Goal: Check status: Check status

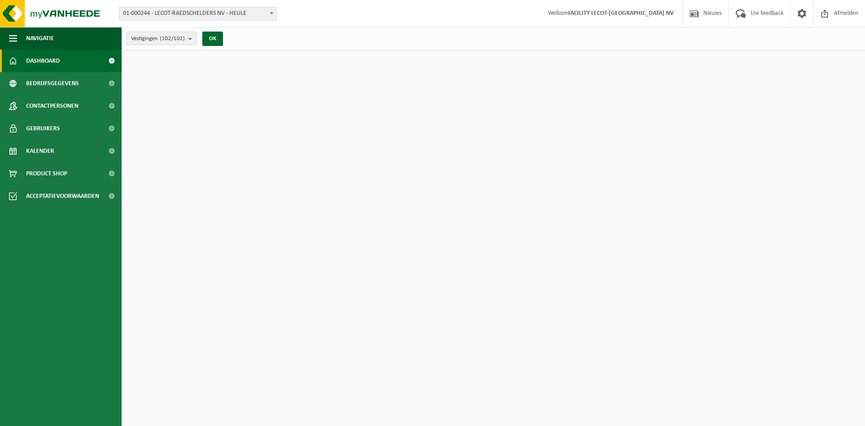
click at [178, 39] on count "(102/102)" at bounding box center [172, 39] width 25 height 6
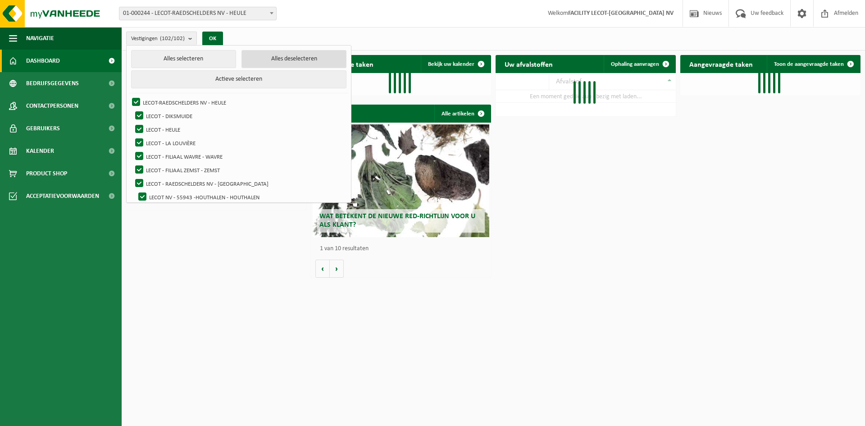
click at [272, 57] on button "Alles deselecteren" at bounding box center [294, 59] width 105 height 18
checkbox input "false"
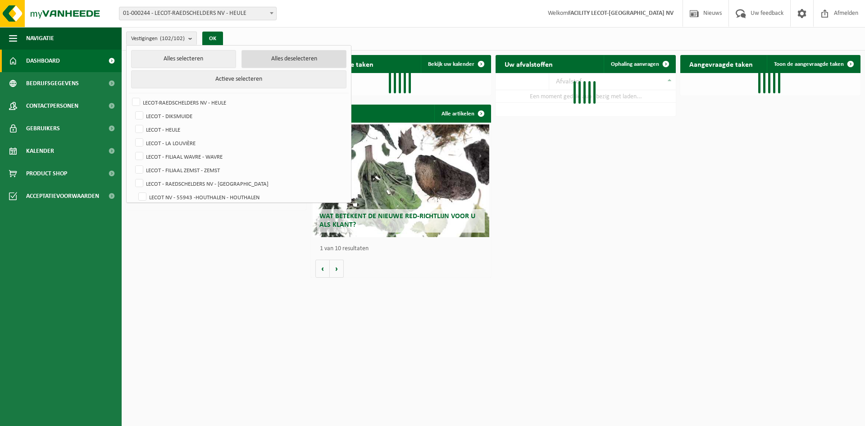
checkbox input "false"
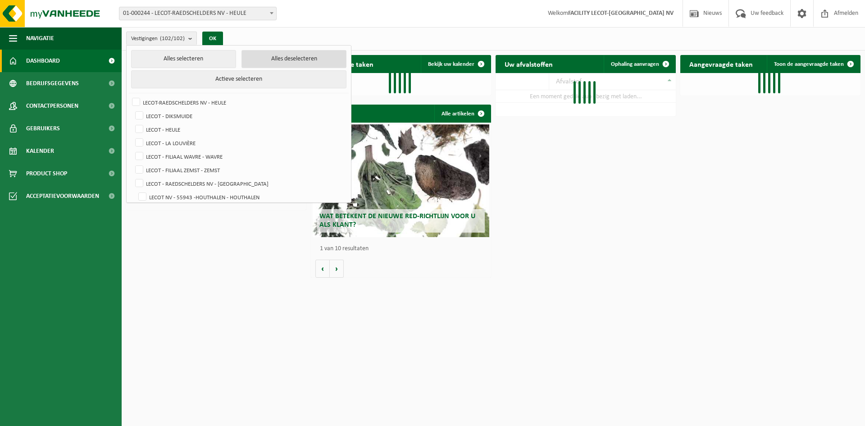
checkbox input "false"
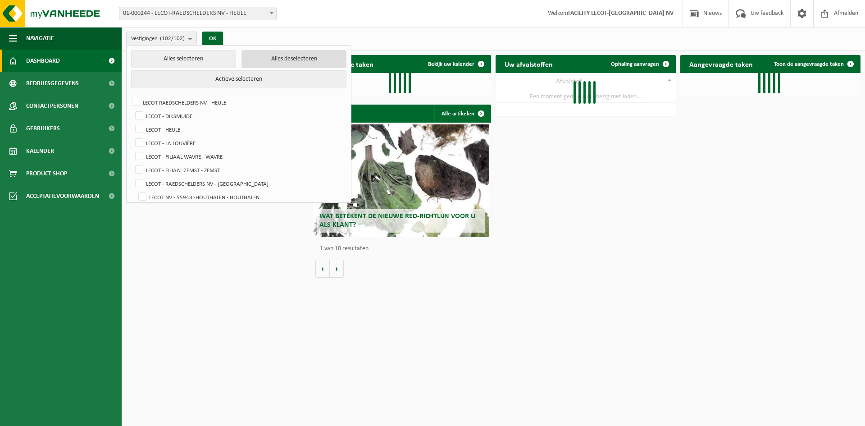
checkbox input "false"
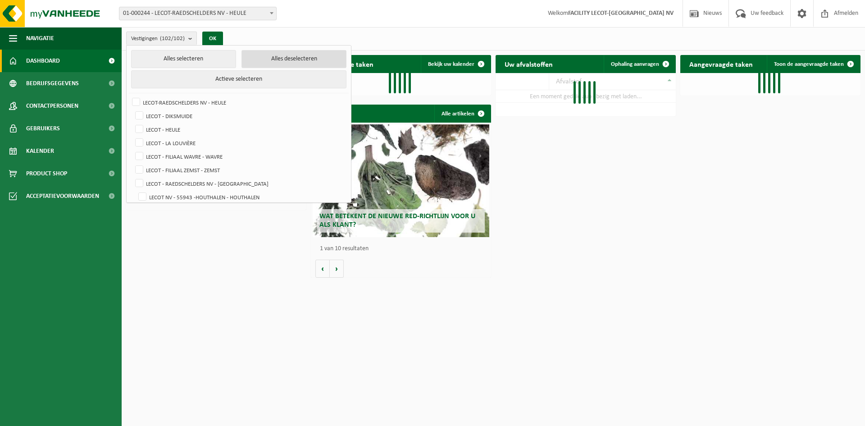
checkbox input "false"
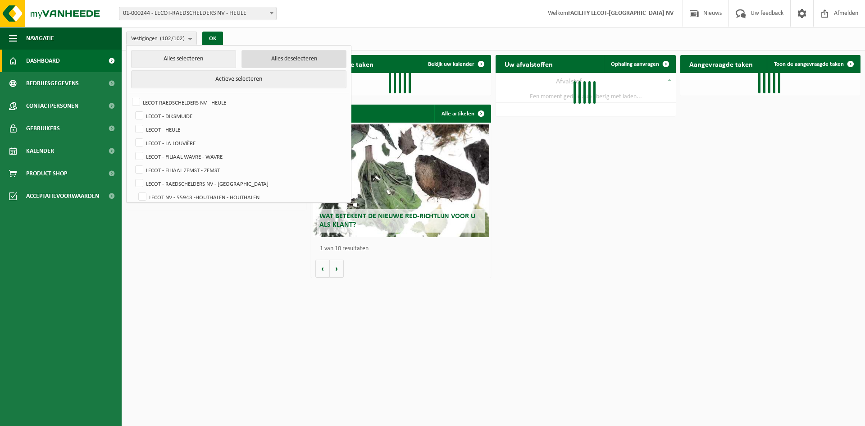
checkbox input "false"
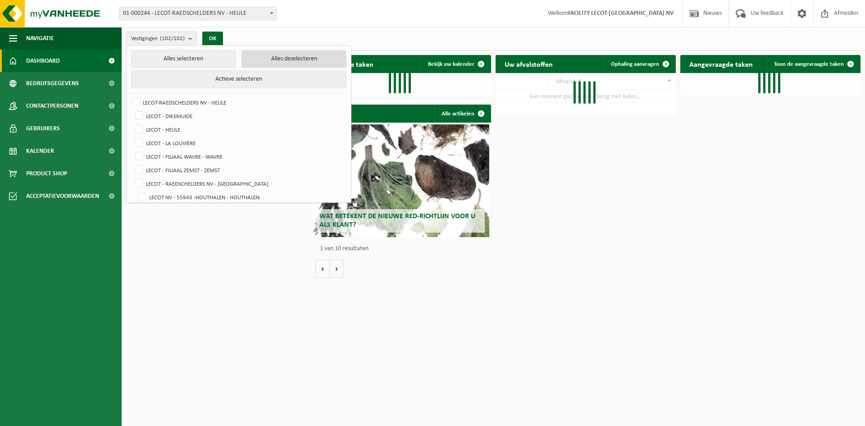
checkbox input "false"
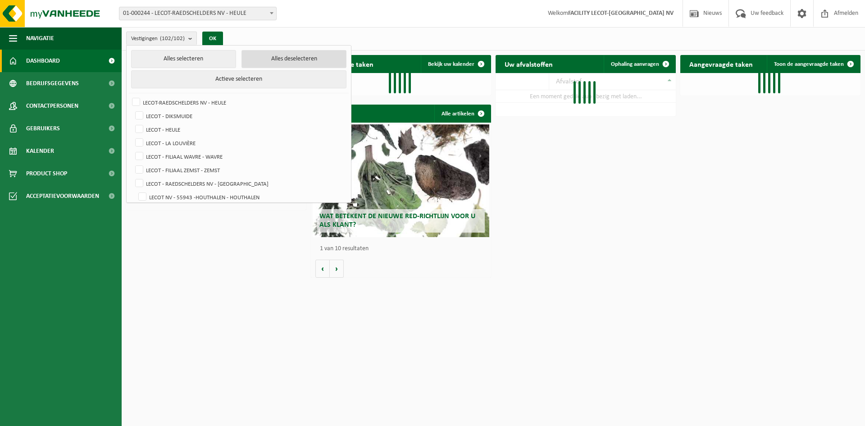
checkbox input "false"
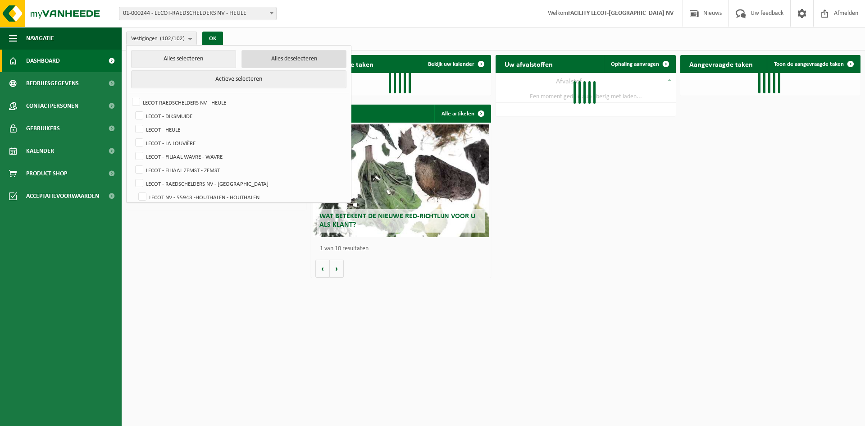
checkbox input "false"
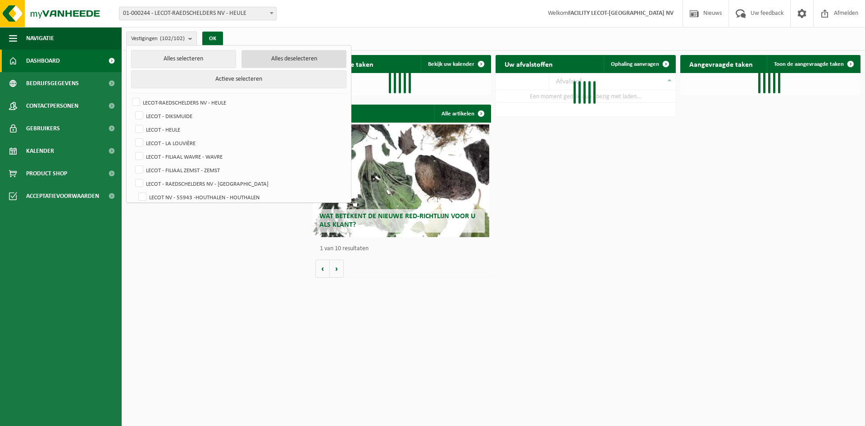
checkbox input "false"
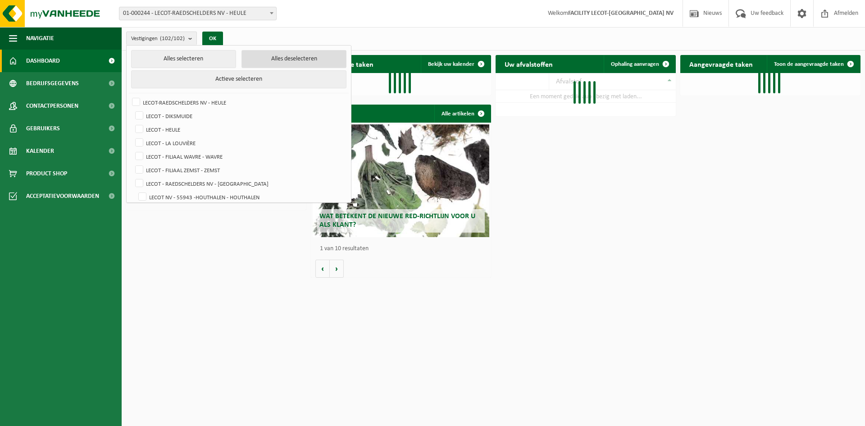
checkbox input "false"
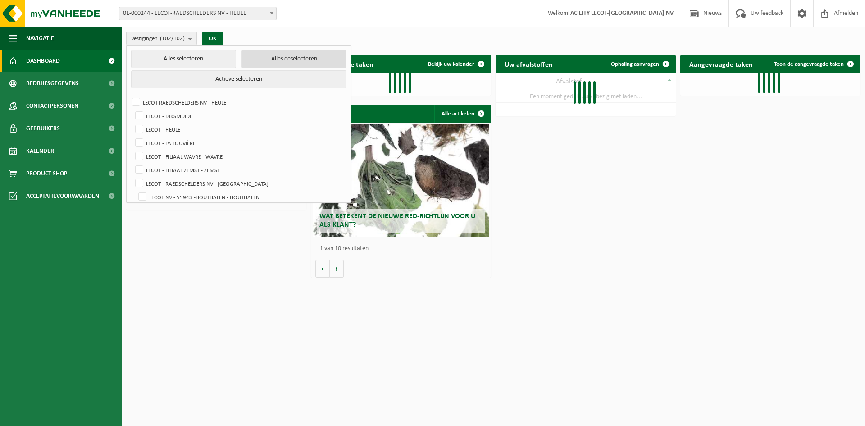
checkbox input "false"
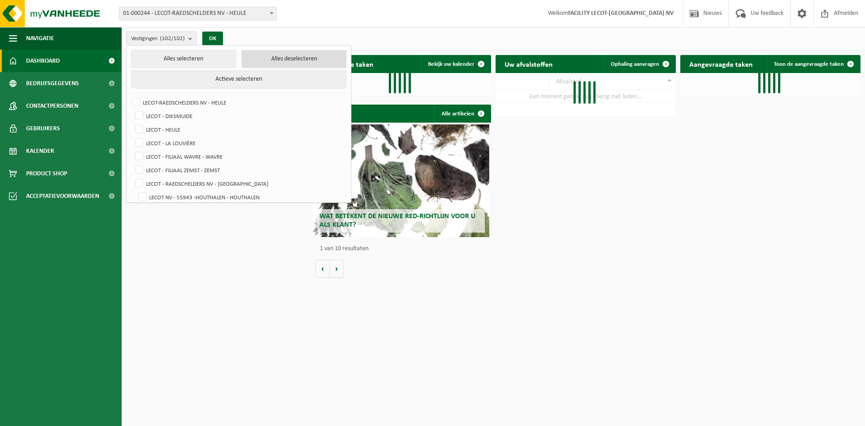
checkbox input "false"
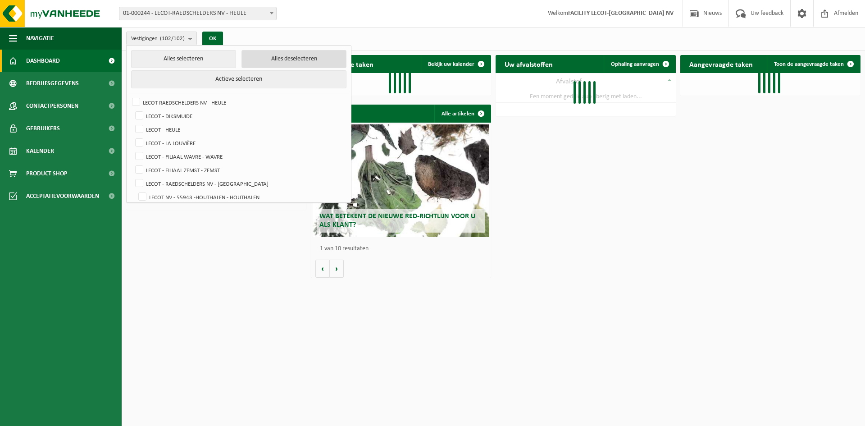
checkbox input "false"
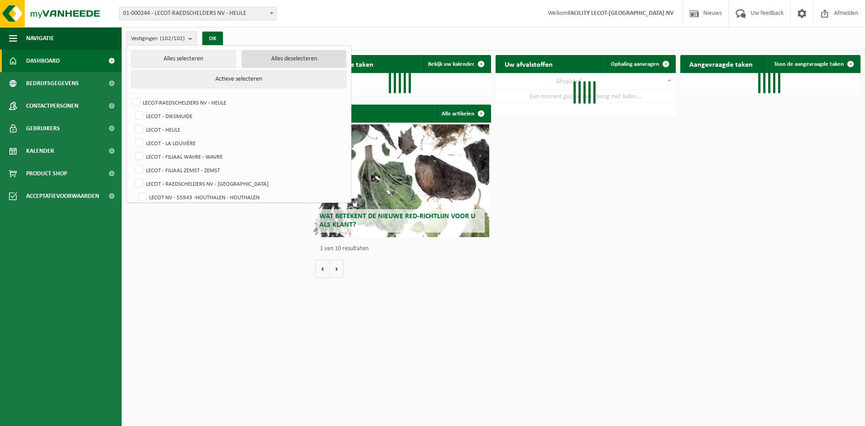
checkbox input "false"
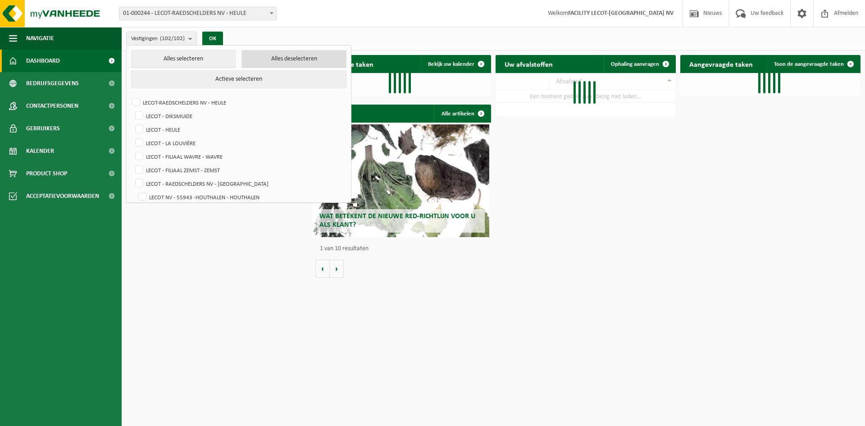
checkbox input "false"
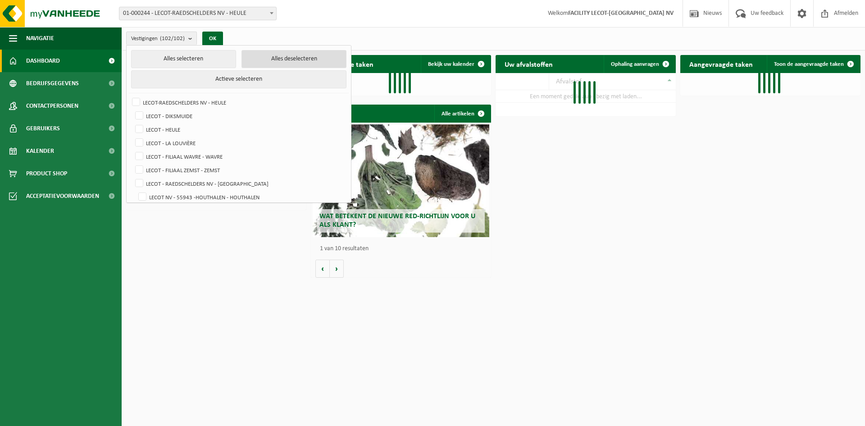
checkbox input "false"
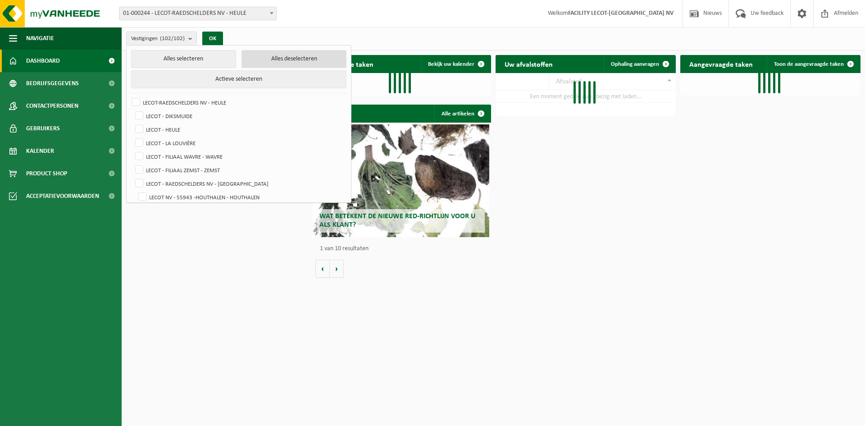
checkbox input "false"
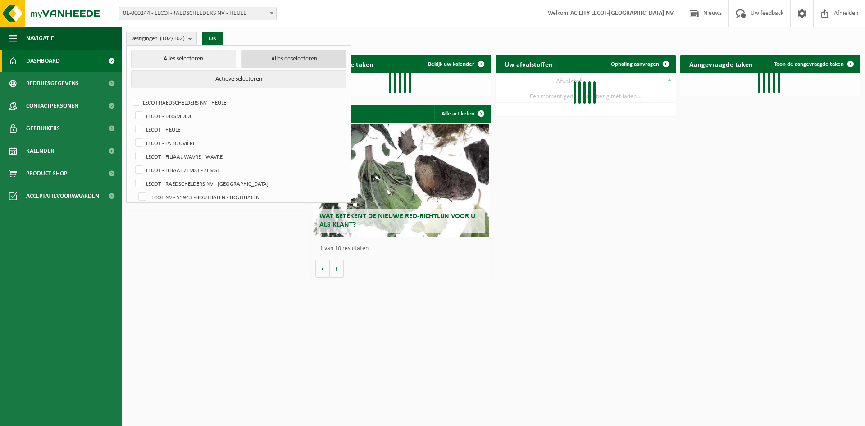
checkbox input "false"
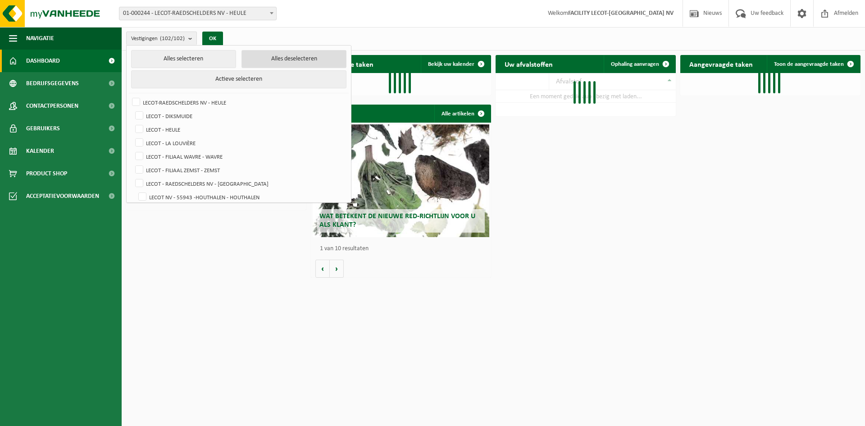
checkbox input "false"
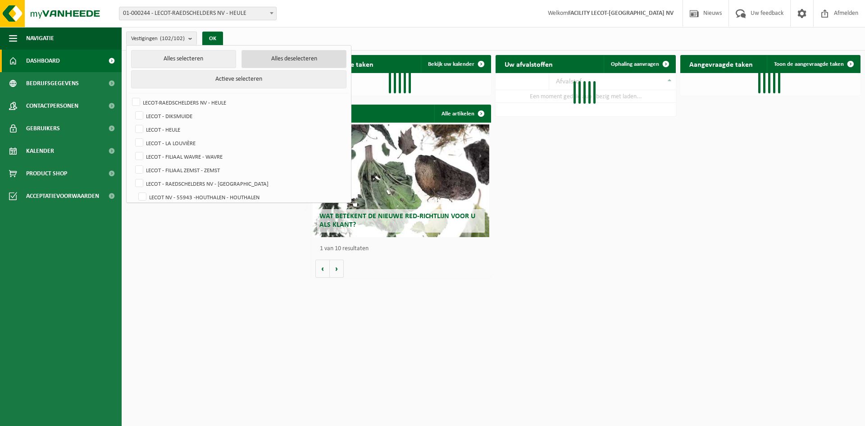
checkbox input "false"
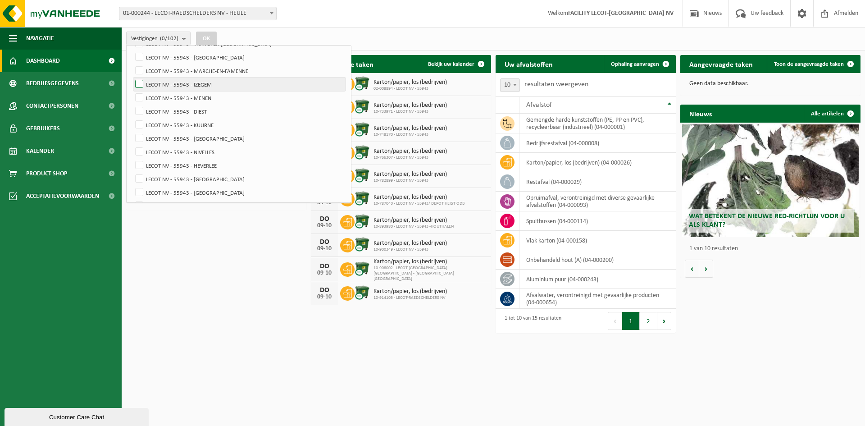
scroll to position [315, 0]
click at [148, 137] on label "LECOT NV - 55943 - NIVELLES" at bounding box center [239, 139] width 212 height 14
click at [132, 132] on input "LECOT NV - 55943 - NIVELLES" at bounding box center [132, 131] width 0 height 0
checkbox input "true"
click at [205, 38] on button "OK" at bounding box center [206, 39] width 21 height 14
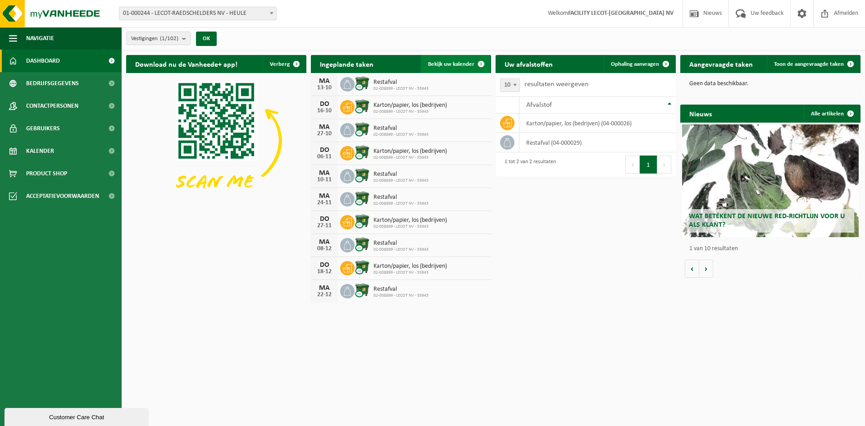
click at [452, 64] on span "Bekijk uw kalender" at bounding box center [451, 64] width 46 height 6
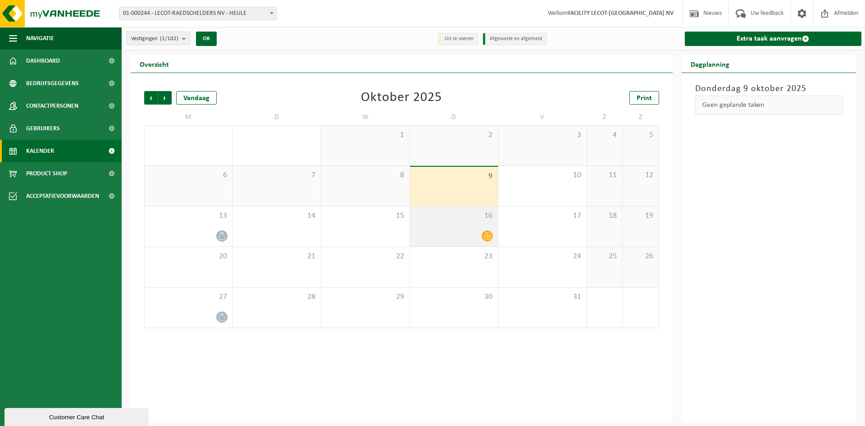
click at [480, 234] on div at bounding box center [454, 236] width 79 height 12
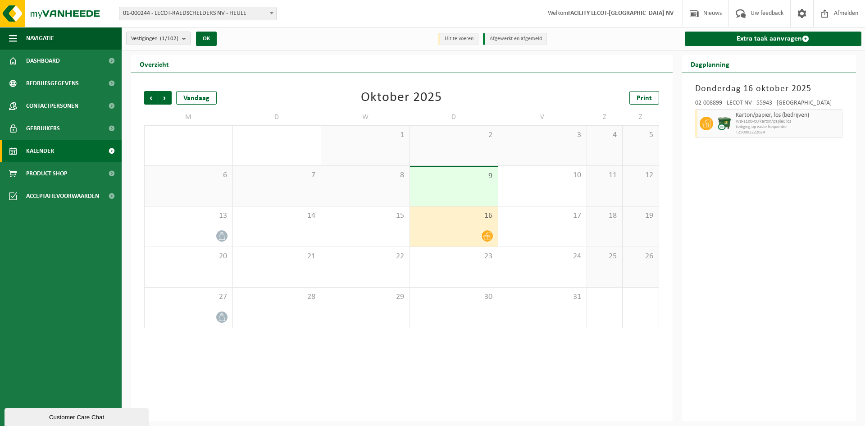
click at [462, 215] on span "16" at bounding box center [454, 216] width 79 height 10
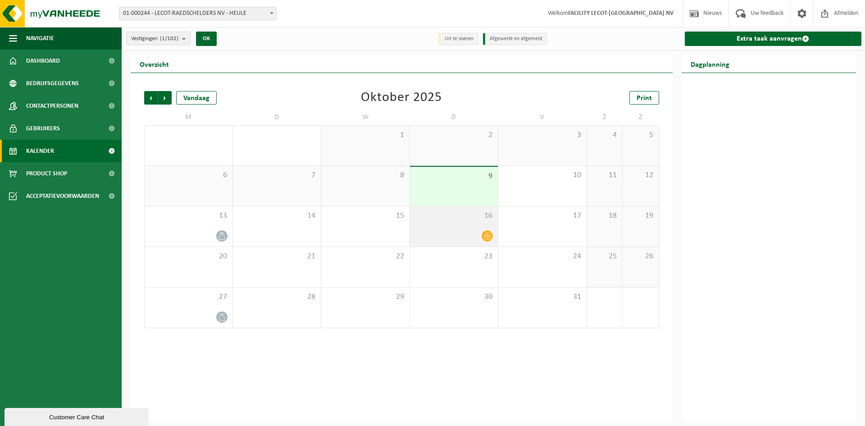
click at [461, 220] on div "16" at bounding box center [454, 226] width 88 height 40
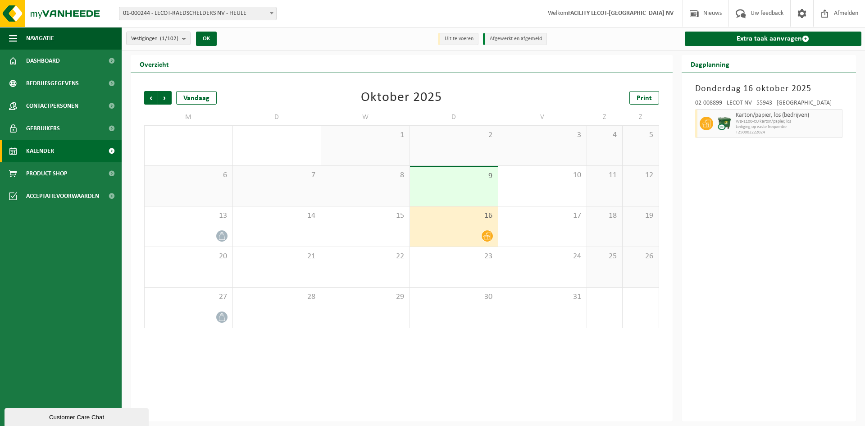
click at [456, 227] on div "16" at bounding box center [454, 226] width 88 height 40
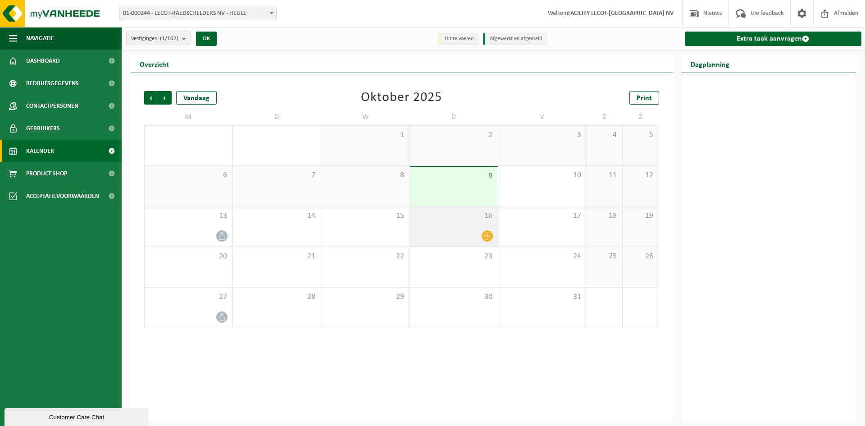
click at [468, 216] on span "16" at bounding box center [454, 216] width 79 height 10
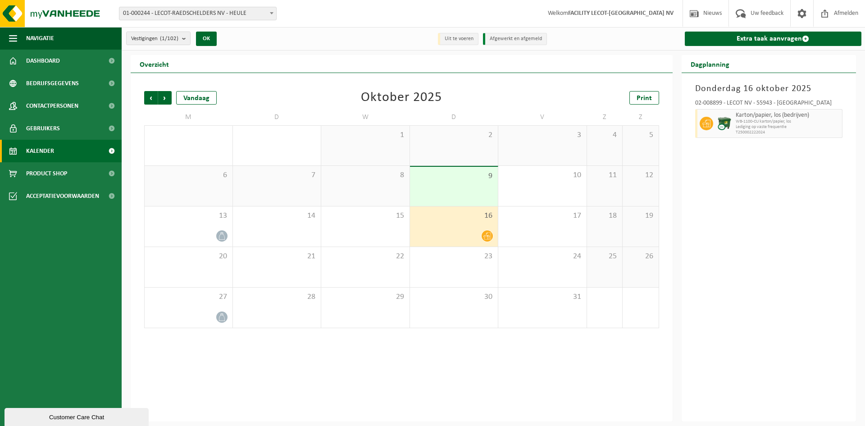
click at [457, 224] on div "16" at bounding box center [454, 226] width 88 height 40
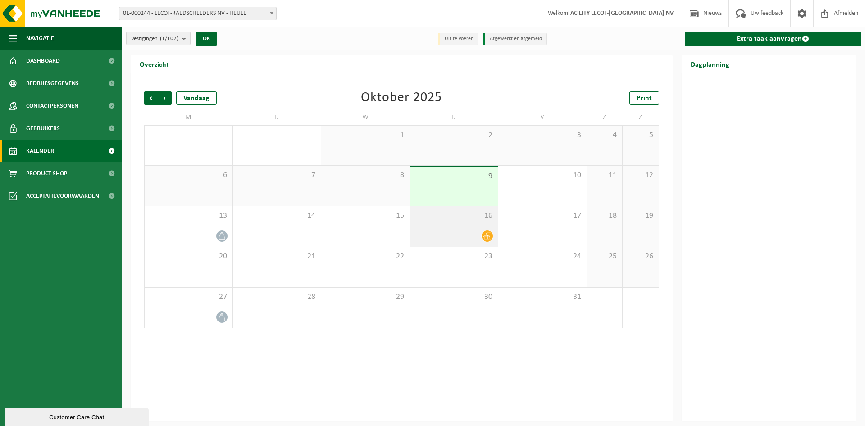
click at [457, 224] on div "16" at bounding box center [454, 226] width 88 height 40
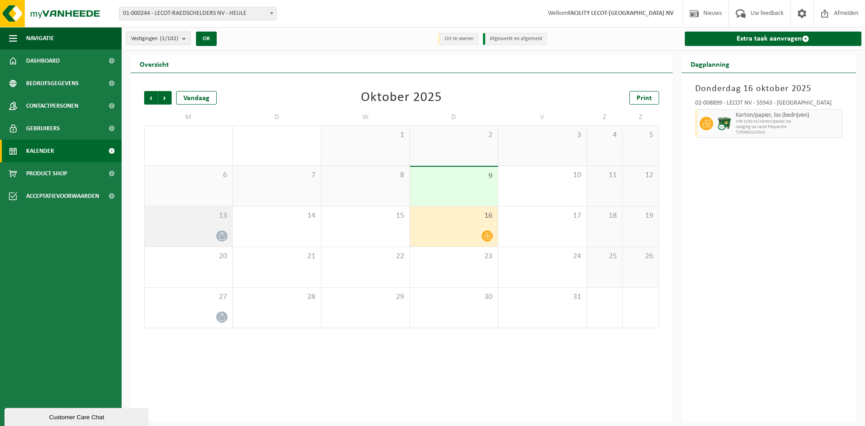
click at [189, 223] on div "13" at bounding box center [189, 226] width 88 height 40
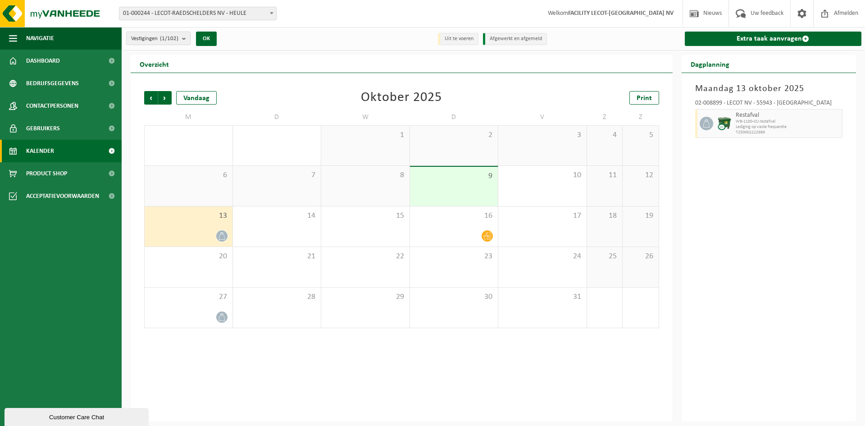
click at [205, 223] on div "13" at bounding box center [189, 226] width 88 height 40
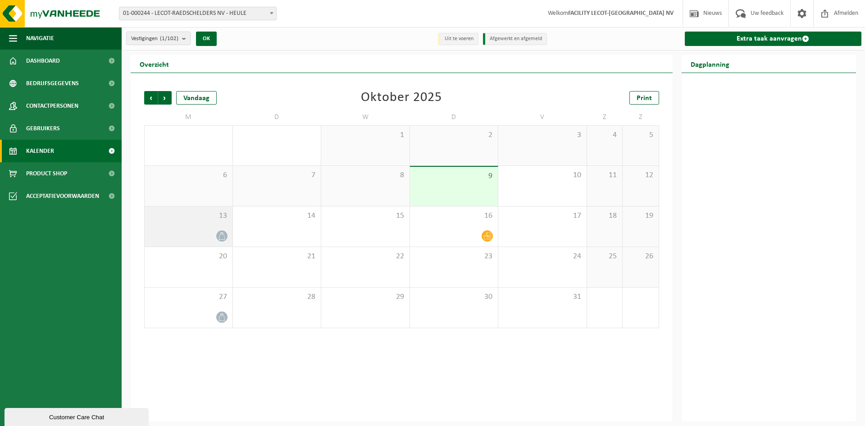
click at [205, 223] on div "13" at bounding box center [189, 226] width 88 height 40
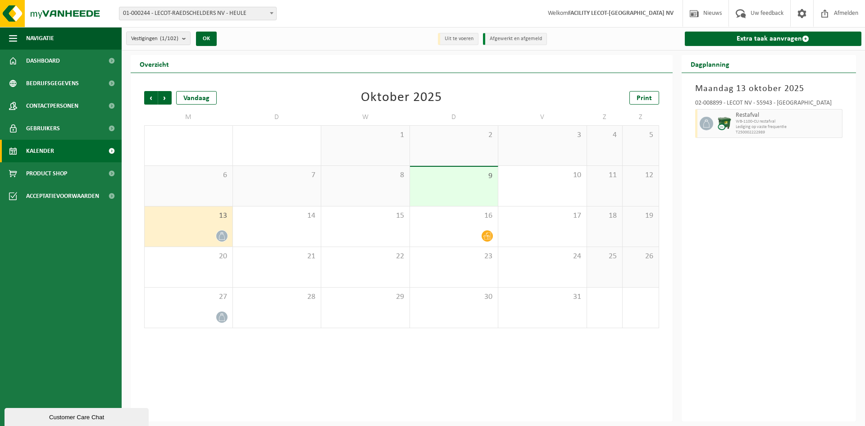
click at [308, 347] on div "Vorige Volgende Vandaag [DATE] Print M D W D V Z Z 29 1 30 1 2 3 4 5 6 7 8 9 10…" at bounding box center [402, 247] width 542 height 348
click at [216, 208] on div "13" at bounding box center [189, 226] width 88 height 40
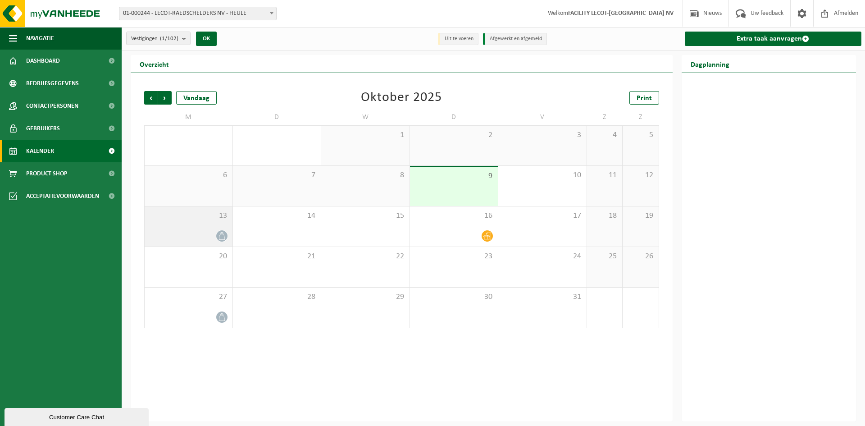
click at [200, 230] on div at bounding box center [188, 236] width 79 height 12
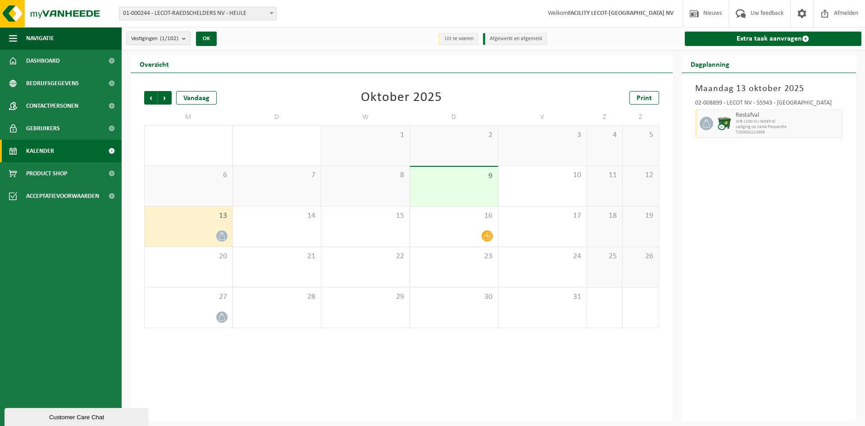
click at [277, 361] on div "Vorige Volgende Vandaag [DATE] Print M D W D V Z Z 29 1 30 1 2 3 4 5 6 7 8 9 10…" at bounding box center [402, 247] width 542 height 348
click at [53, 14] on img at bounding box center [54, 13] width 108 height 27
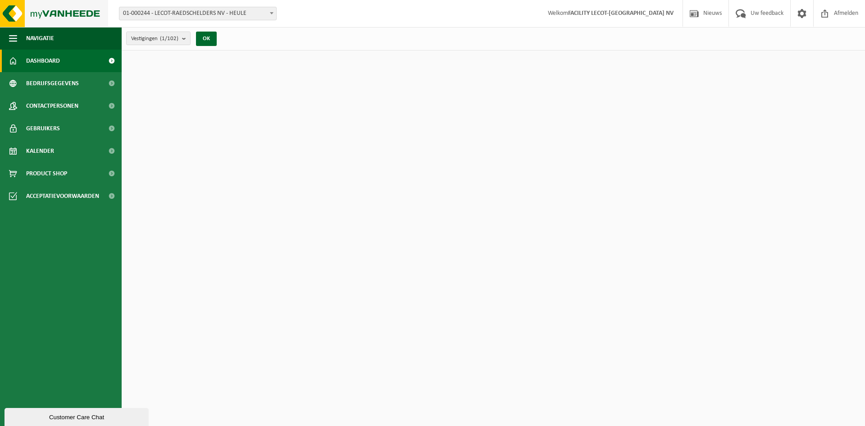
click at [19, 8] on img at bounding box center [54, 13] width 108 height 27
